Goal: Information Seeking & Learning: Compare options

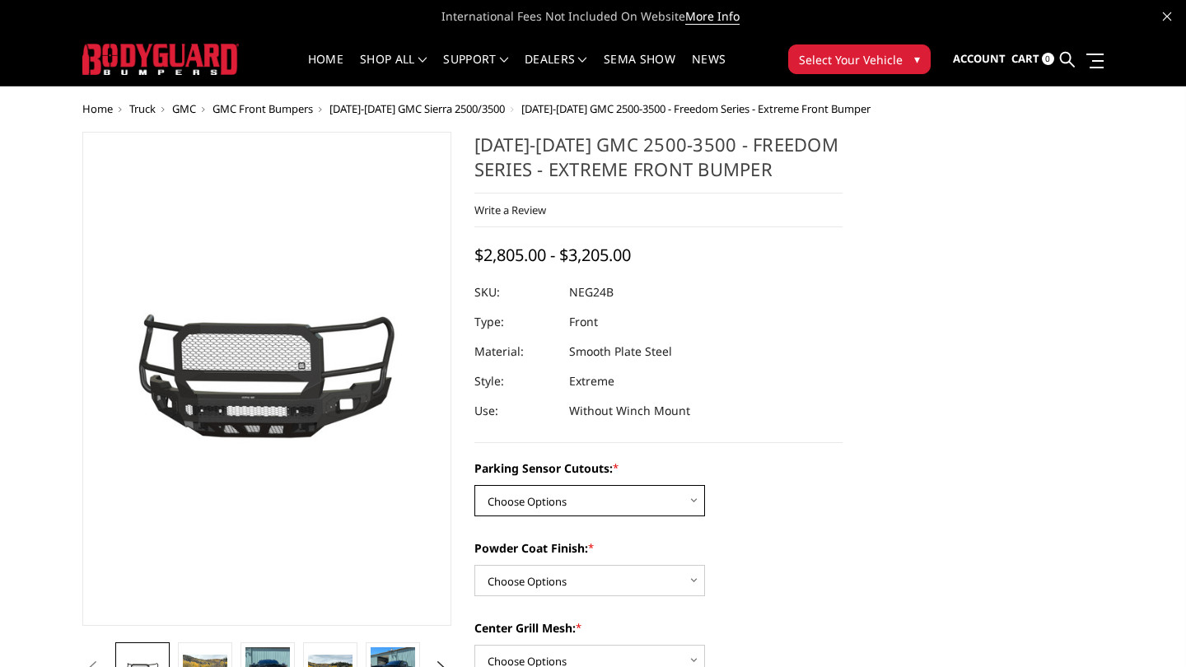
select select "2874"
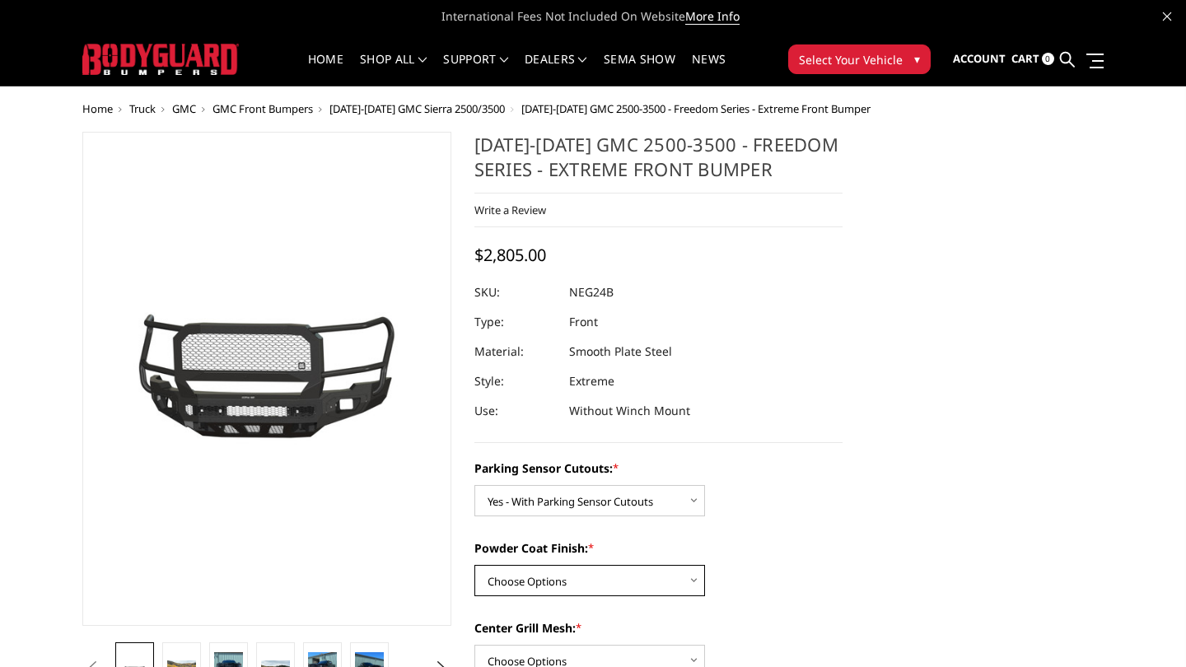
select select "2876"
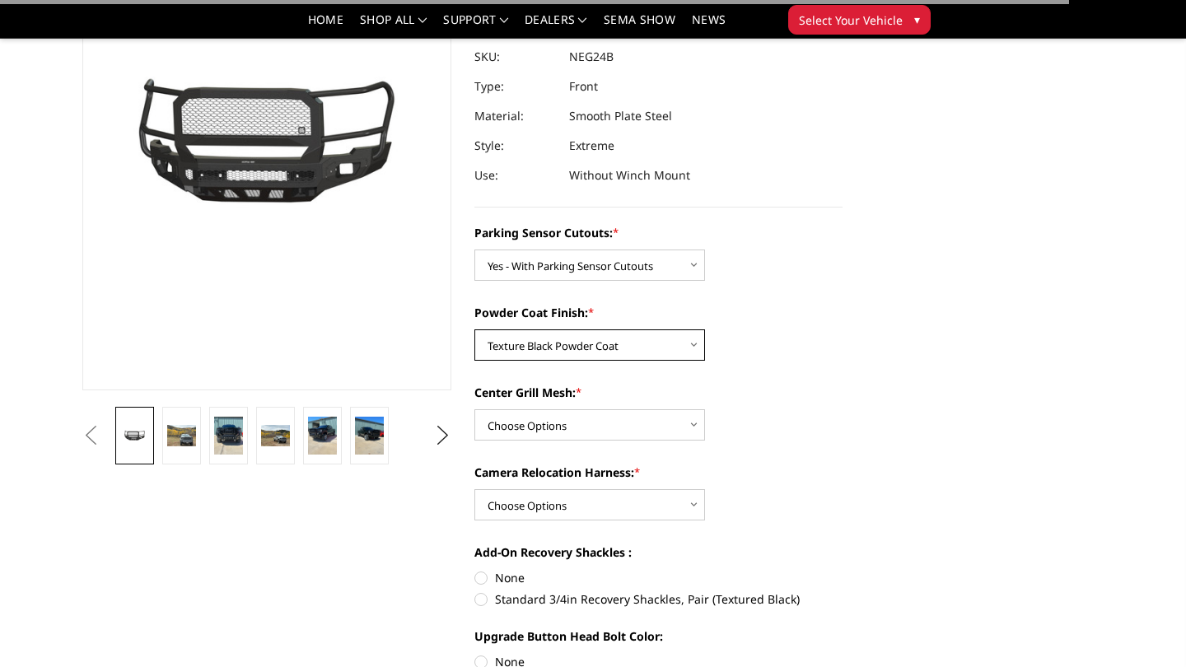
scroll to position [271, 0]
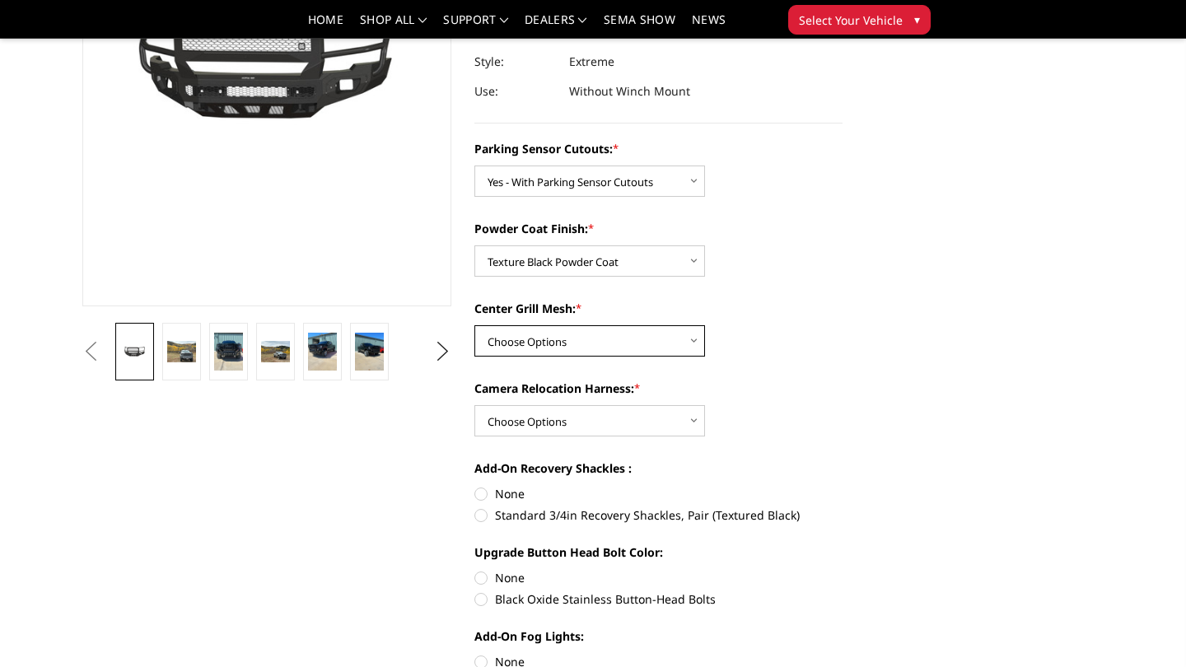
select select "2878"
select select "2879"
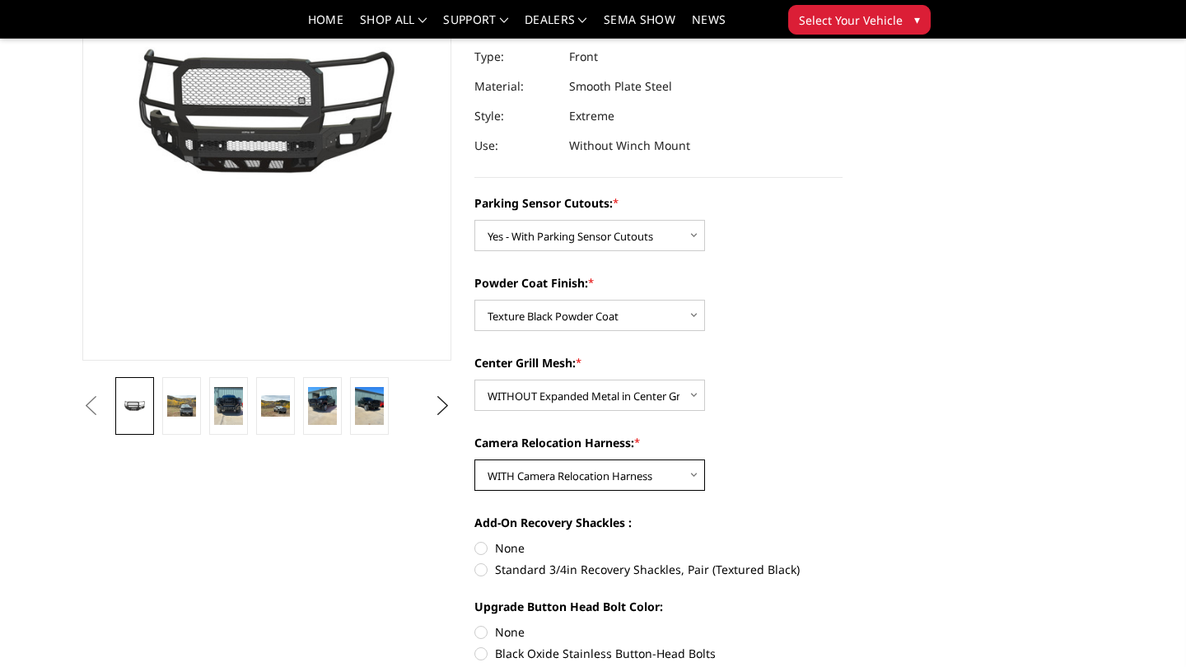
scroll to position [195, 0]
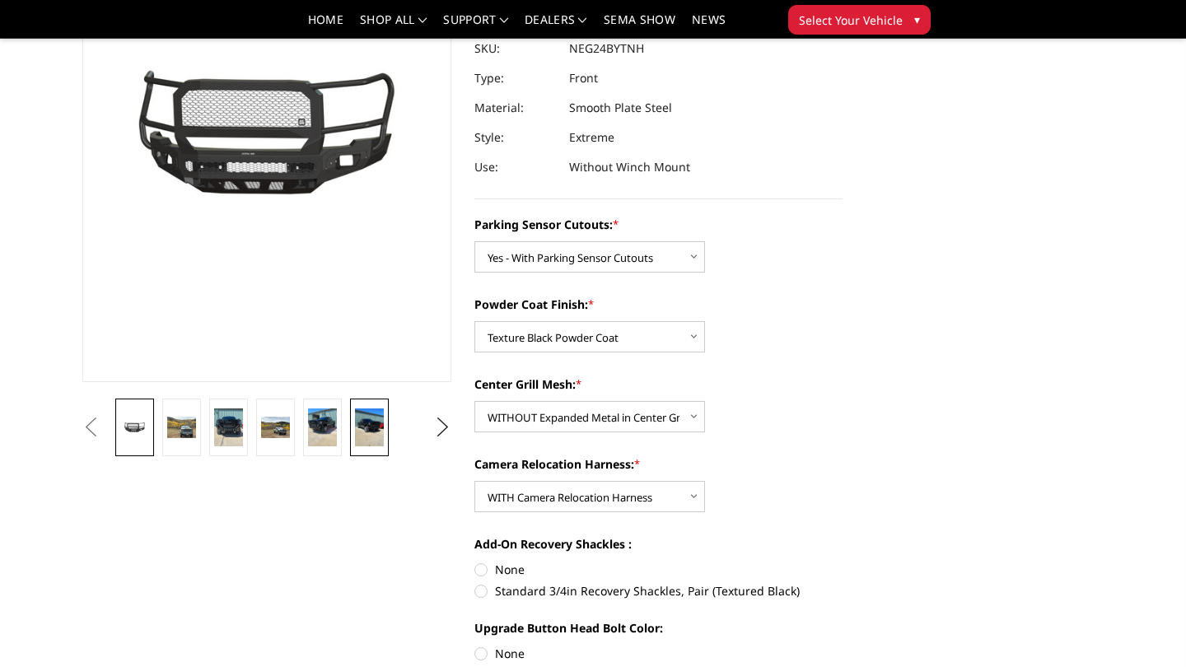
click at [358, 419] on img at bounding box center [369, 428] width 29 height 39
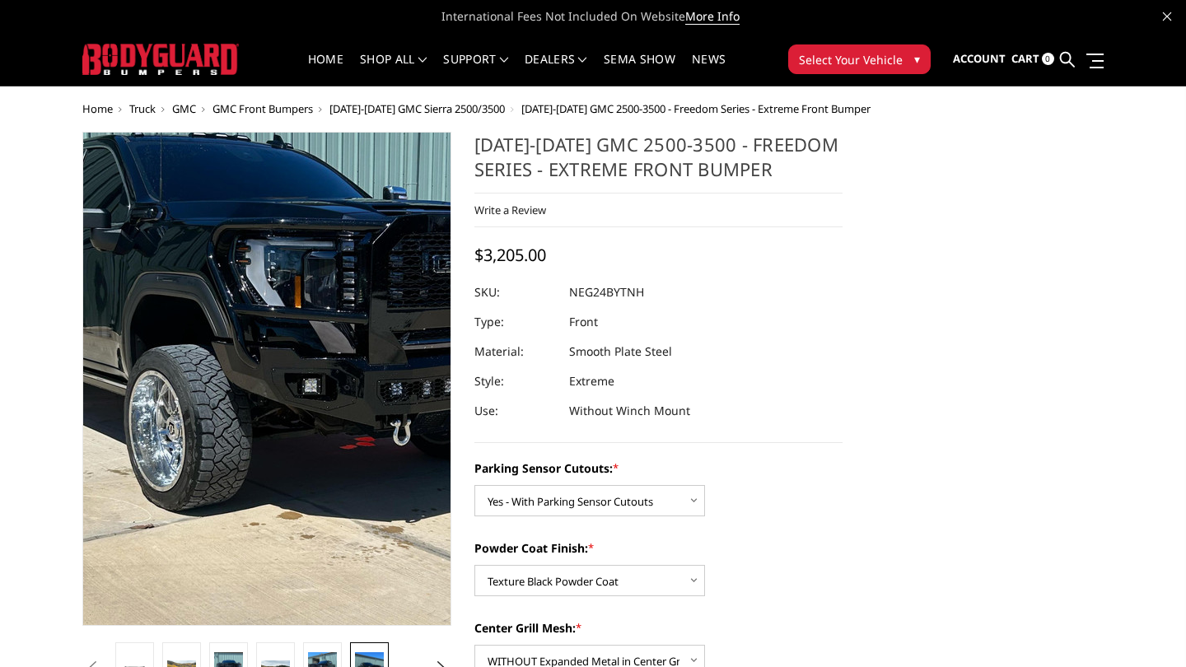
scroll to position [0, 0]
click at [266, 383] on img at bounding box center [268, 375] width 791 height 1055
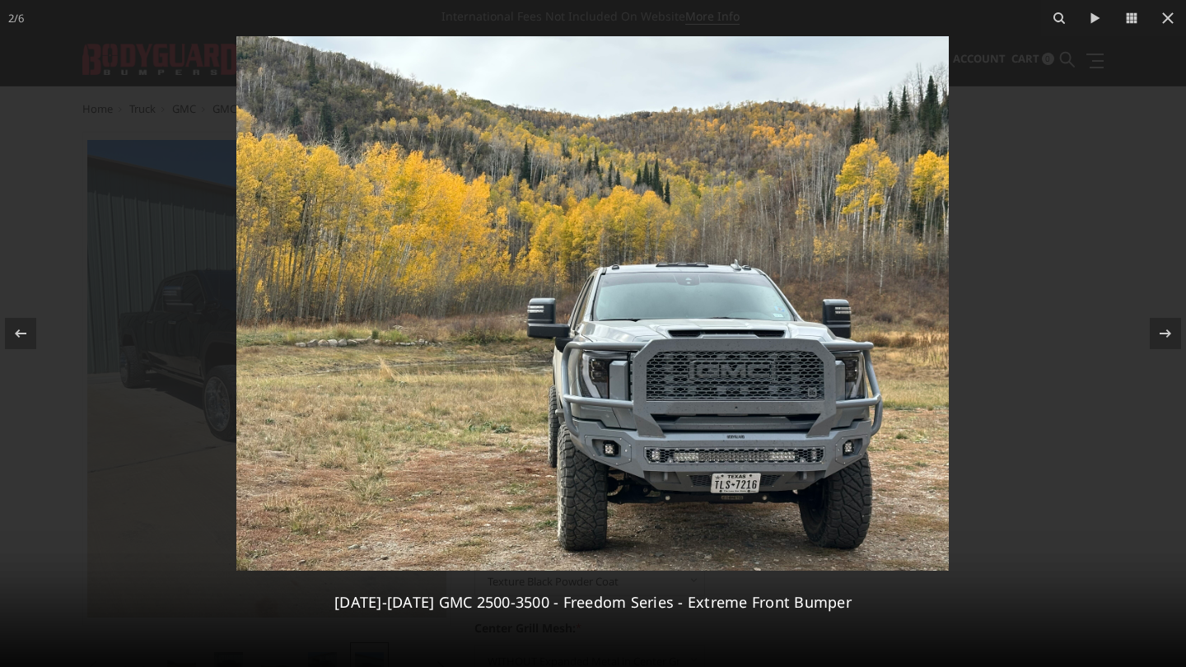
click at [598, 312] on img at bounding box center [592, 303] width 713 height 535
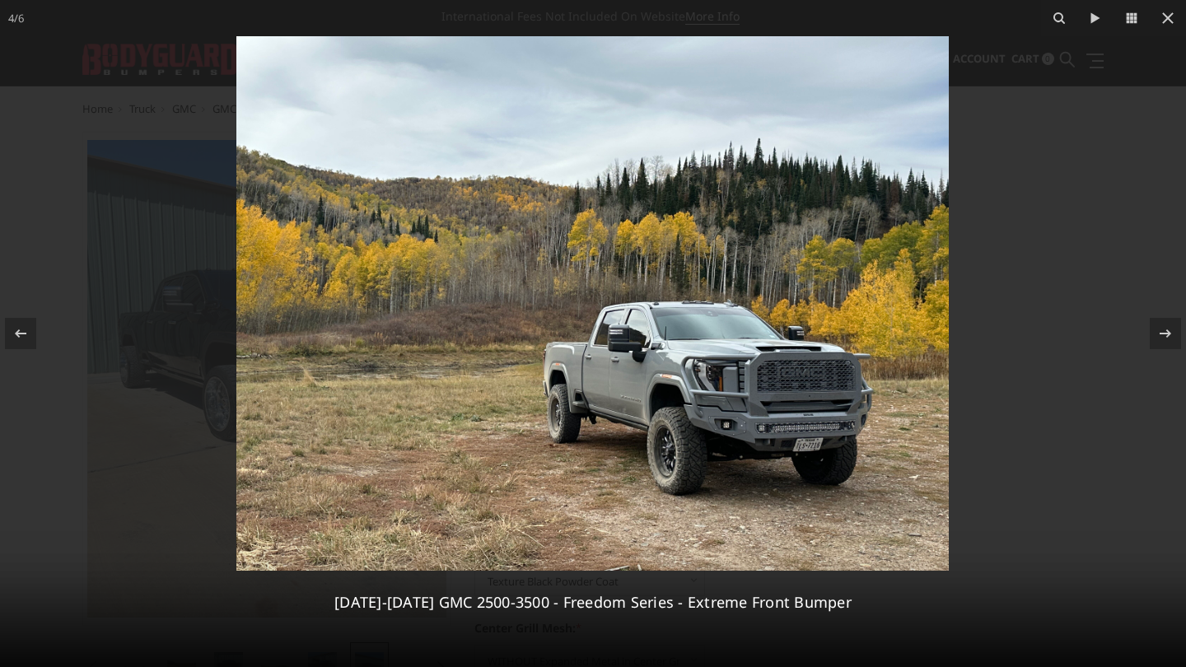
click at [598, 313] on img at bounding box center [592, 303] width 713 height 535
